Goal: Information Seeking & Learning: Learn about a topic

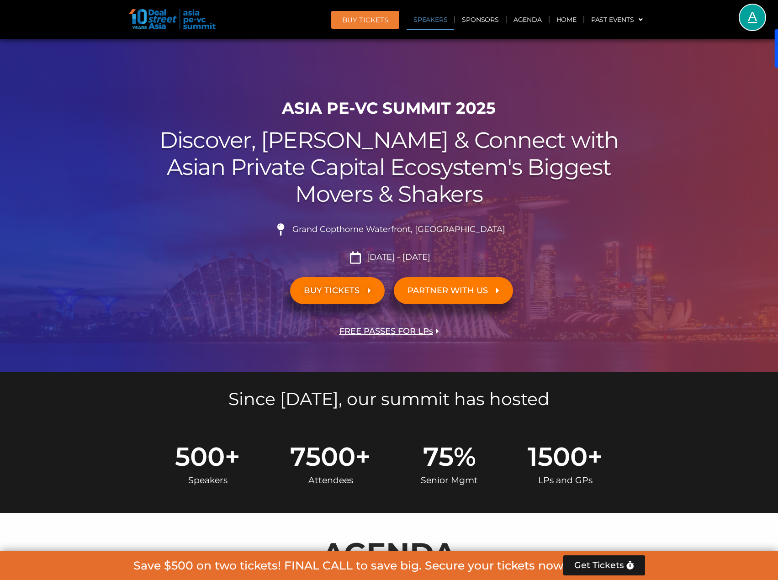
drag, startPoint x: 442, startPoint y: 21, endPoint x: 446, endPoint y: 33, distance: 12.6
click at [442, 21] on link "Speakers" at bounding box center [431, 19] width 48 height 21
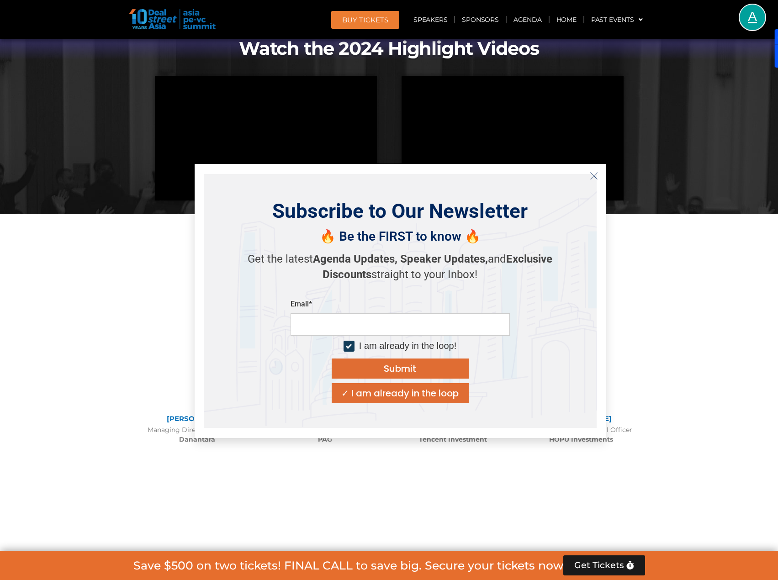
scroll to position [1034, 0]
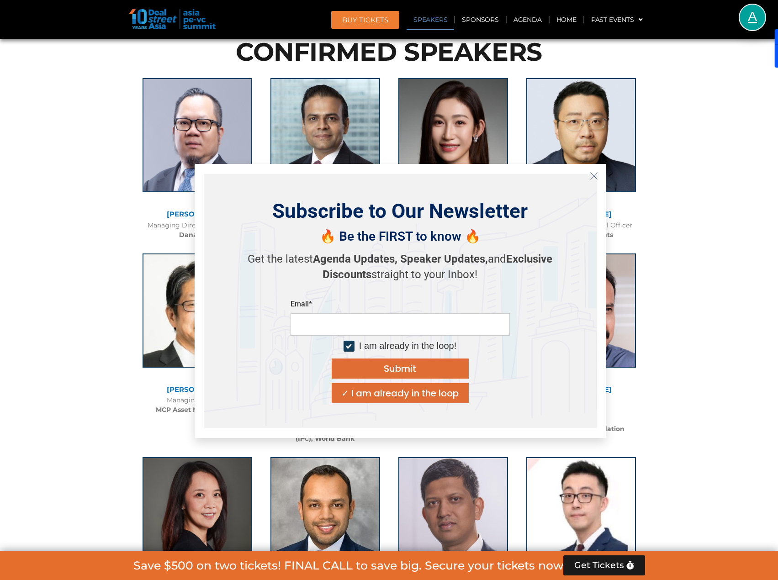
click at [594, 178] on icon "Close" at bounding box center [594, 176] width 8 height 8
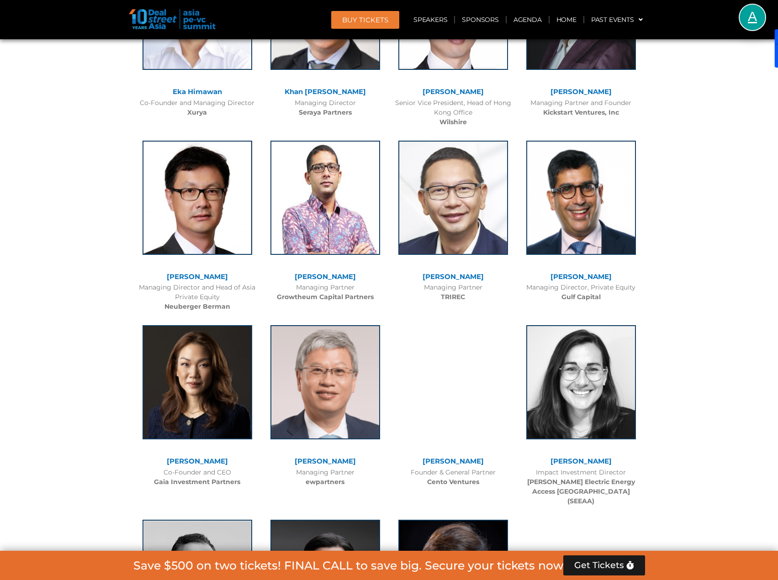
scroll to position [2313, 0]
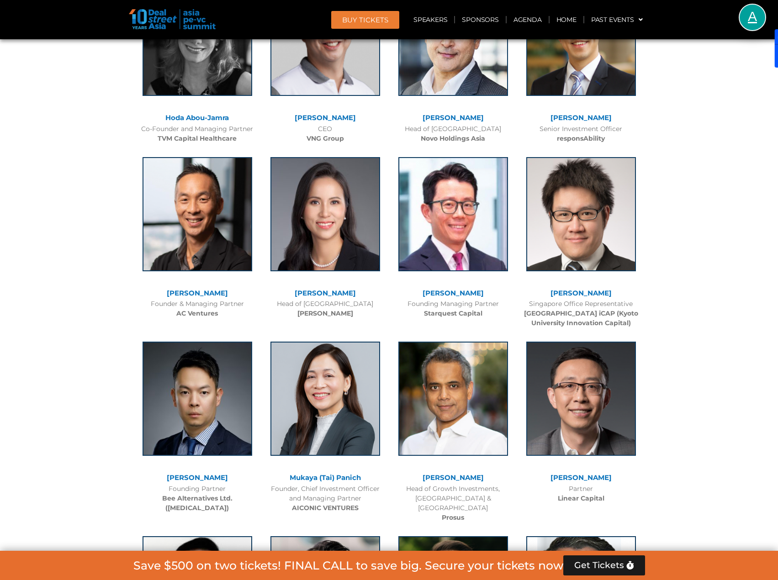
scroll to position [3776, 0]
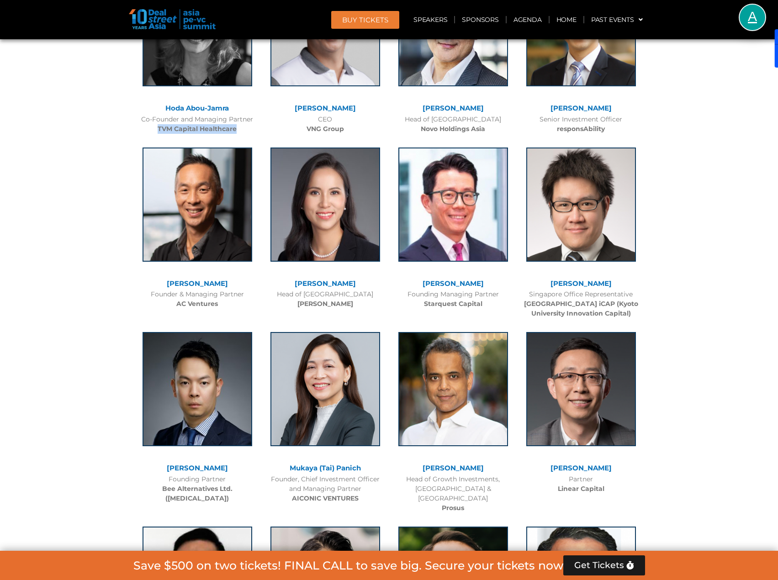
drag, startPoint x: 237, startPoint y: 100, endPoint x: 159, endPoint y: 101, distance: 78.2
click at [159, 115] on div "Co-Founder and Managing Partner TVM Capital Healthcare" at bounding box center [197, 124] width 119 height 19
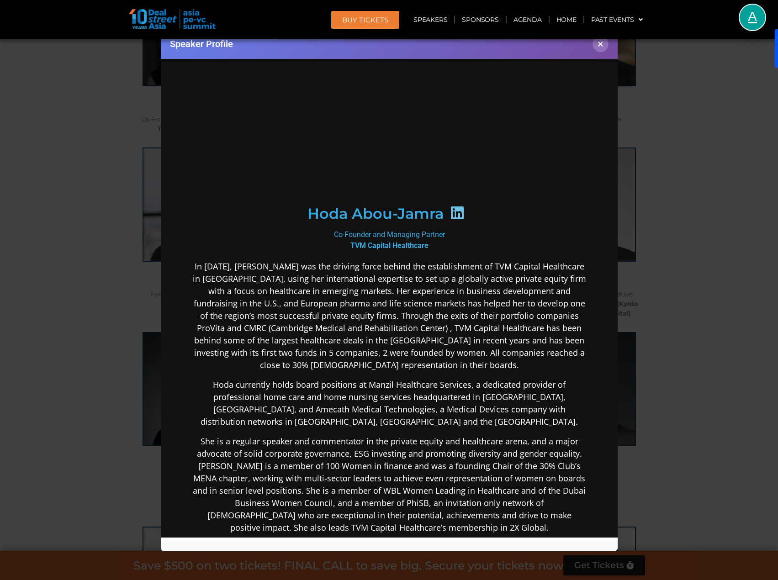
scroll to position [0, 0]
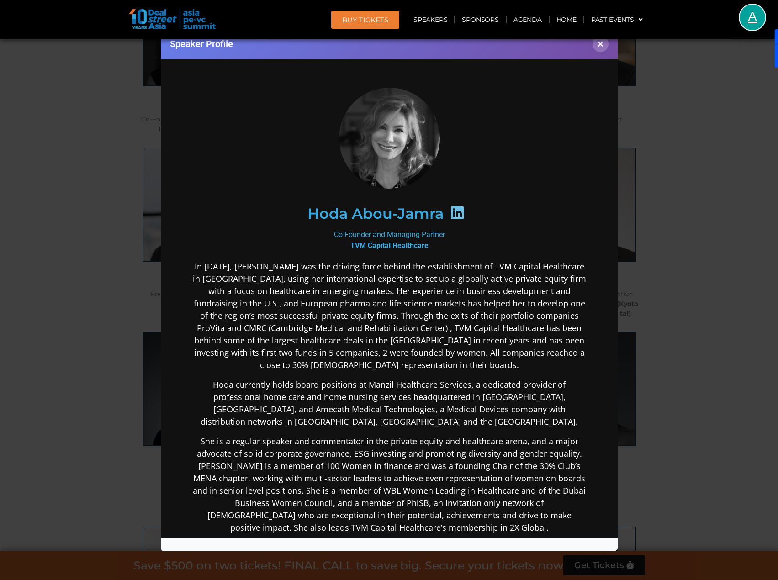
click at [450, 214] on icon at bounding box center [457, 212] width 15 height 15
click at [103, 167] on div "Speaker Profile ×" at bounding box center [389, 290] width 778 height 580
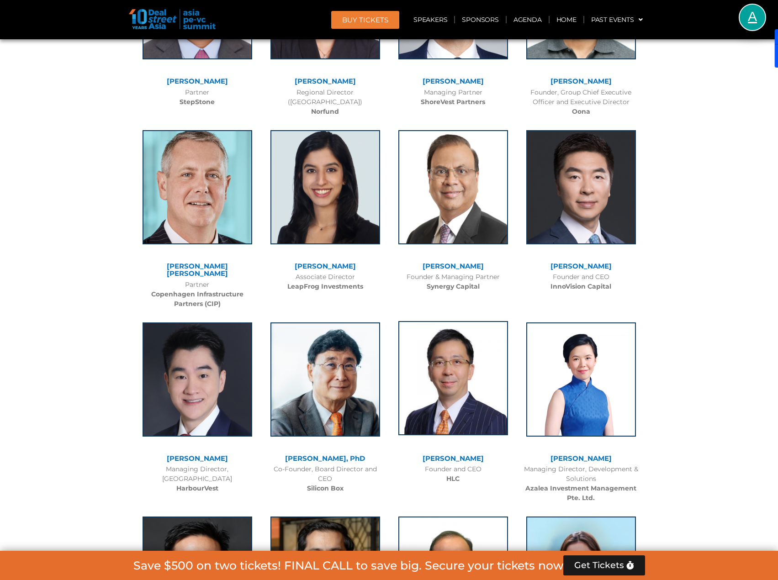
scroll to position [4552, 0]
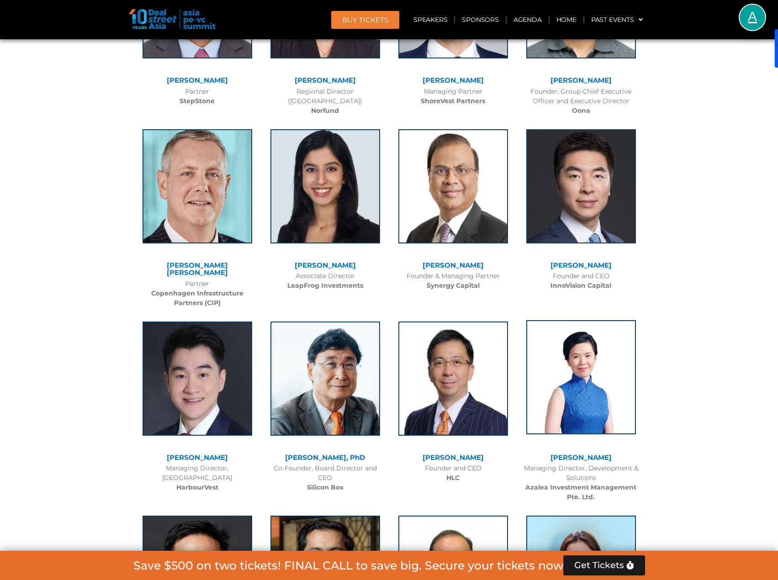
click at [608, 321] on img at bounding box center [581, 377] width 110 height 114
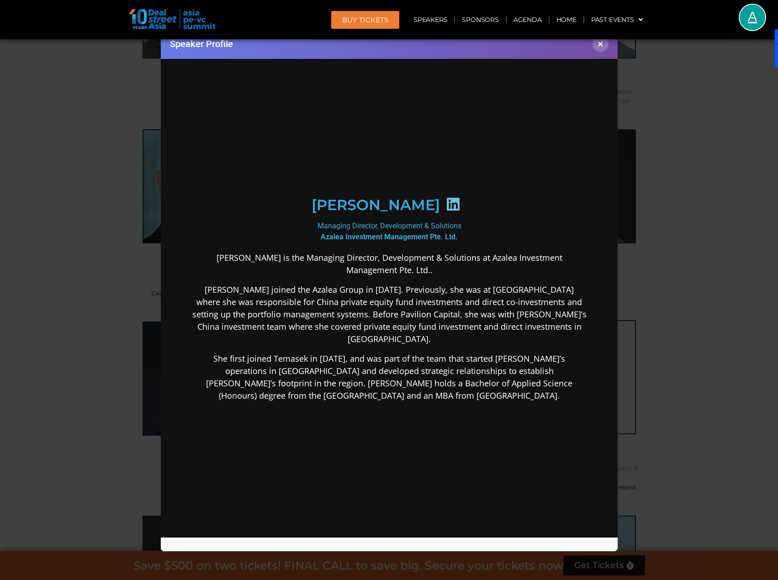
scroll to position [0, 0]
click at [682, 140] on div "Speaker Profile ×" at bounding box center [389, 290] width 778 height 580
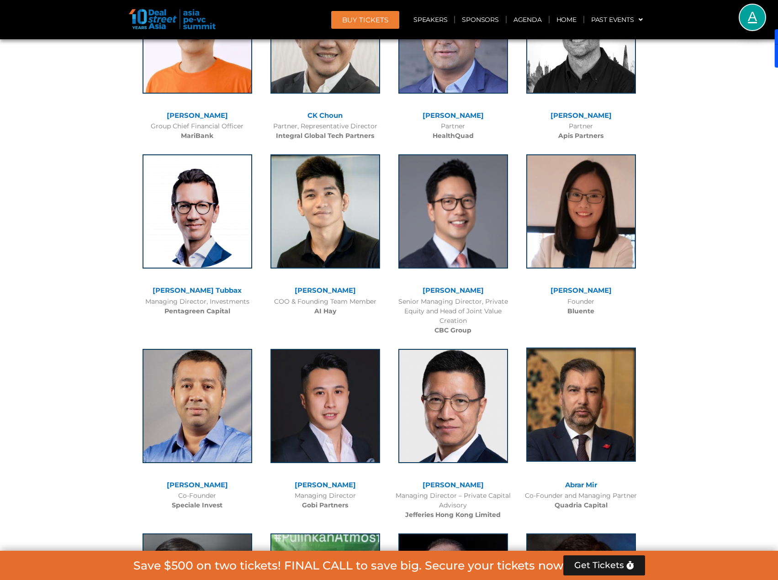
scroll to position [5649, 0]
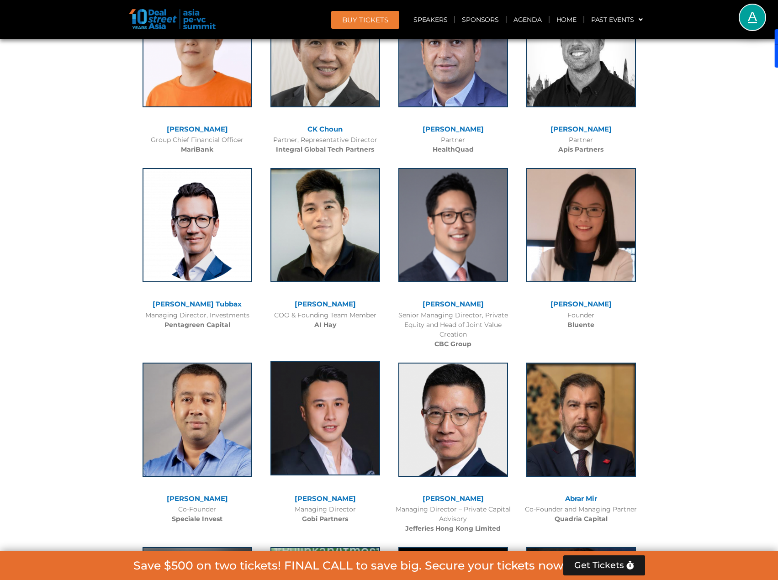
click at [352, 361] on img at bounding box center [326, 418] width 110 height 114
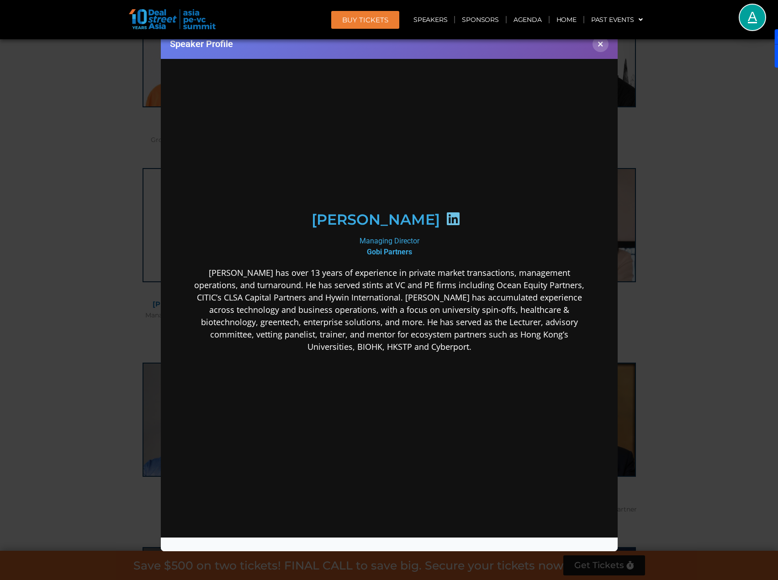
scroll to position [0, 0]
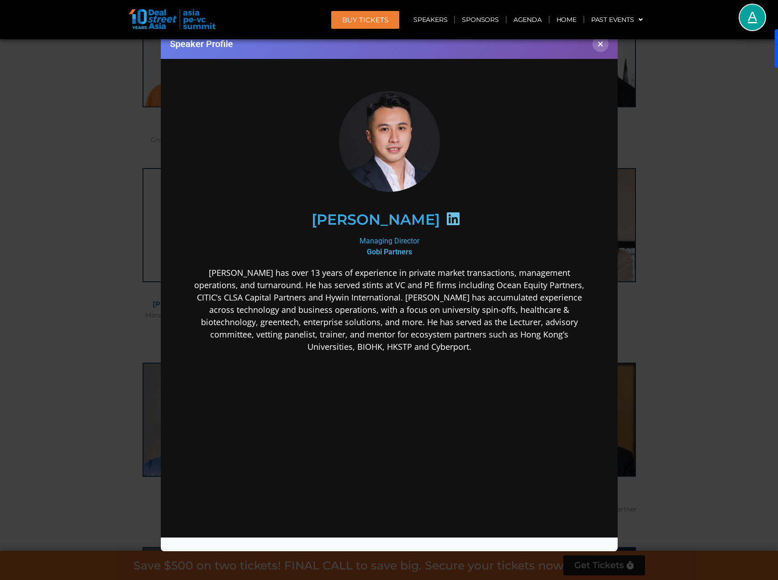
click at [446, 221] on icon at bounding box center [453, 218] width 15 height 15
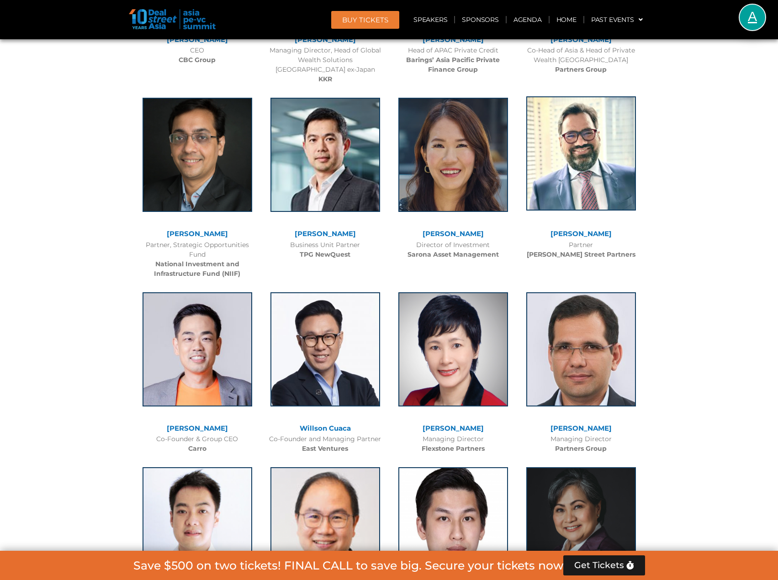
scroll to position [1782, 0]
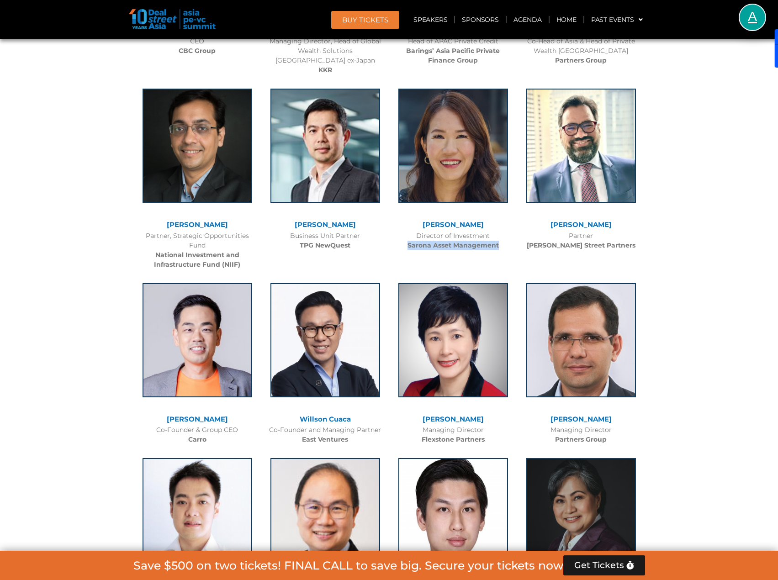
drag, startPoint x: 504, startPoint y: 243, endPoint x: 409, endPoint y: 248, distance: 95.6
click at [409, 248] on div "Director of Investment Sarona Asset Management" at bounding box center [453, 240] width 119 height 19
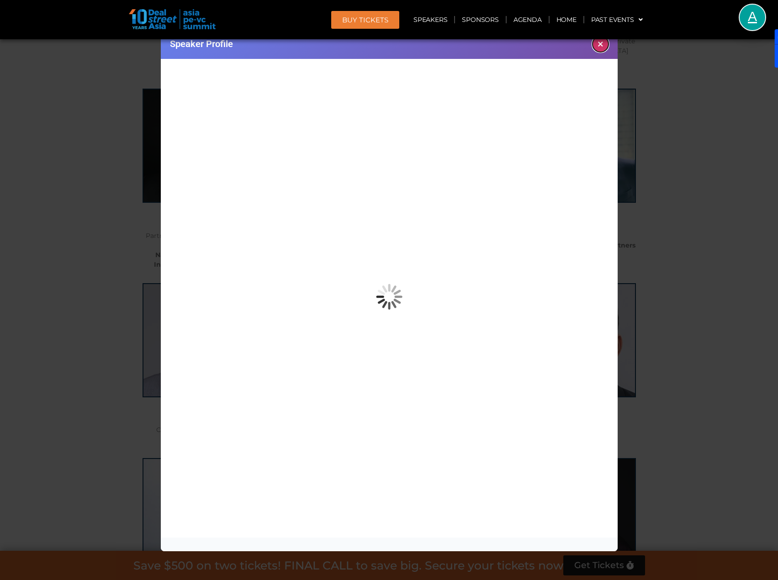
drag, startPoint x: 409, startPoint y: 248, endPoint x: 602, endPoint y: 48, distance: 278.2
click at [602, 48] on button "×" at bounding box center [601, 44] width 16 height 16
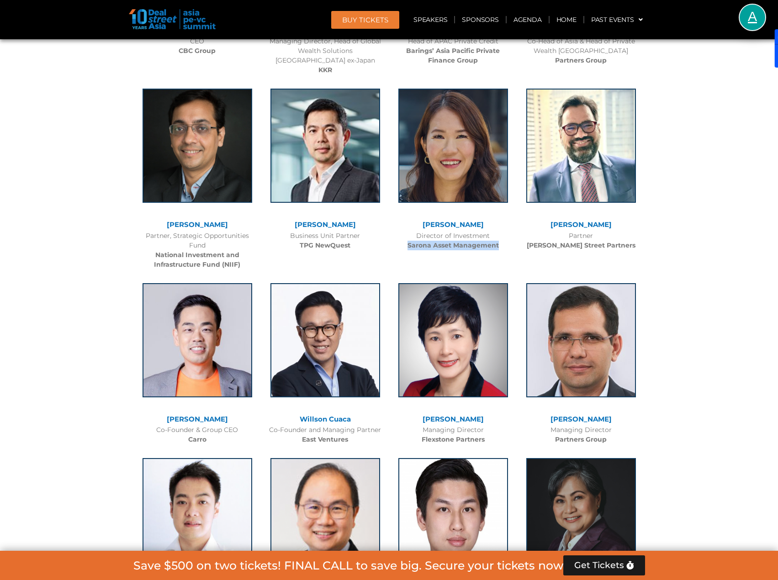
copy b "Sarona Asset Management"
